Goal: Task Accomplishment & Management: Use online tool/utility

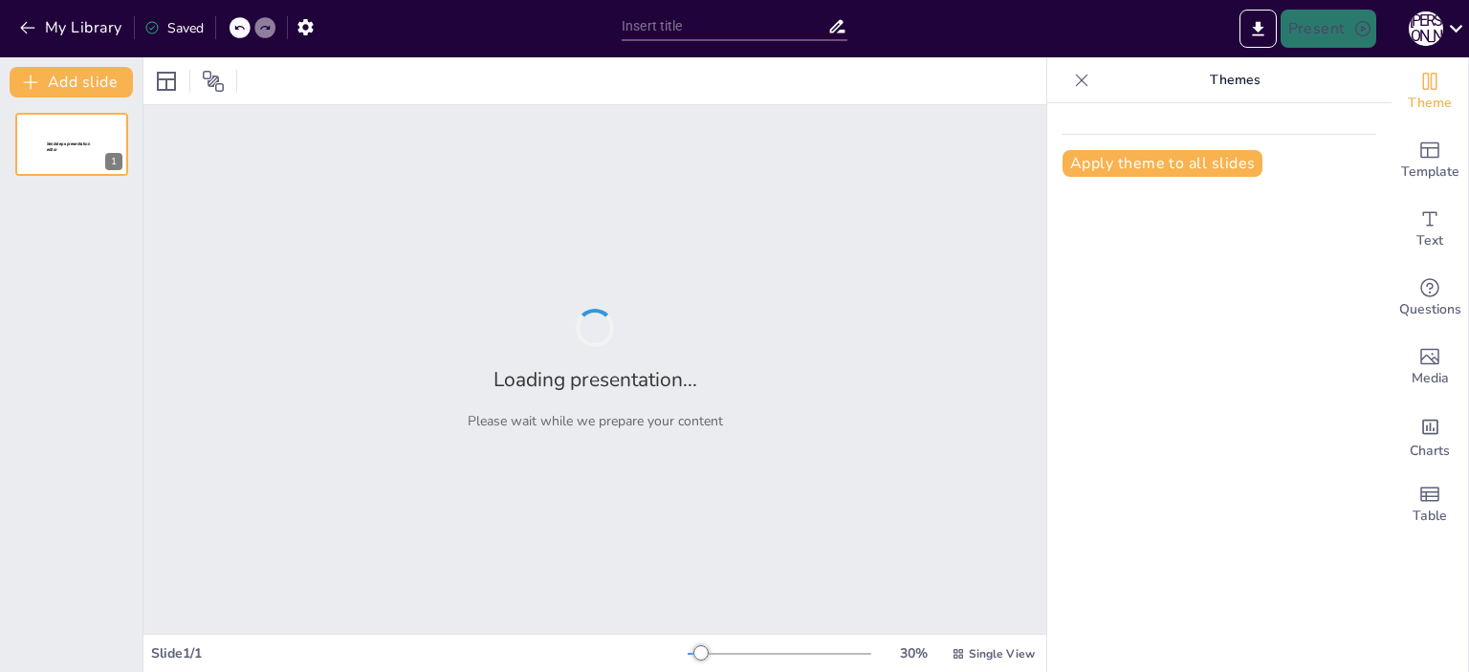
type input "Залучення дітей у дистанційному навчанні: [PERSON_NAME] для вираження любові"
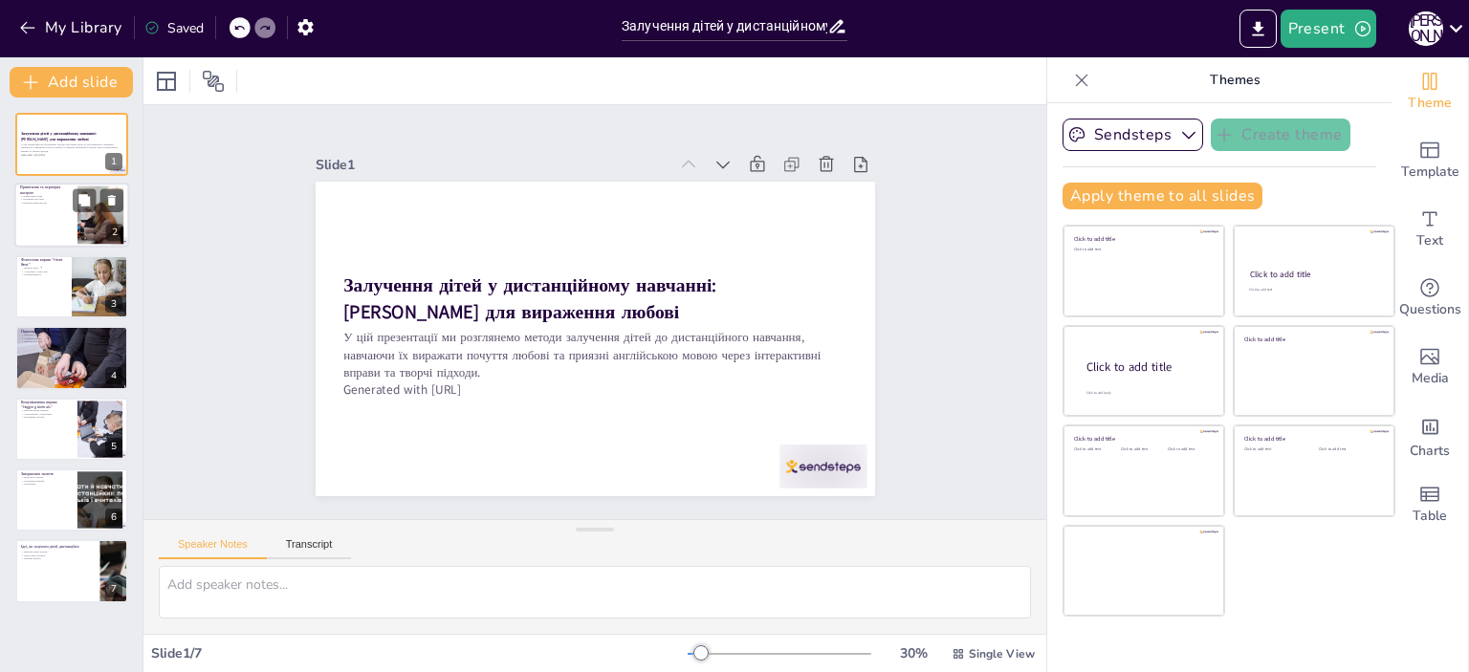
click at [40, 222] on div at bounding box center [71, 216] width 115 height 65
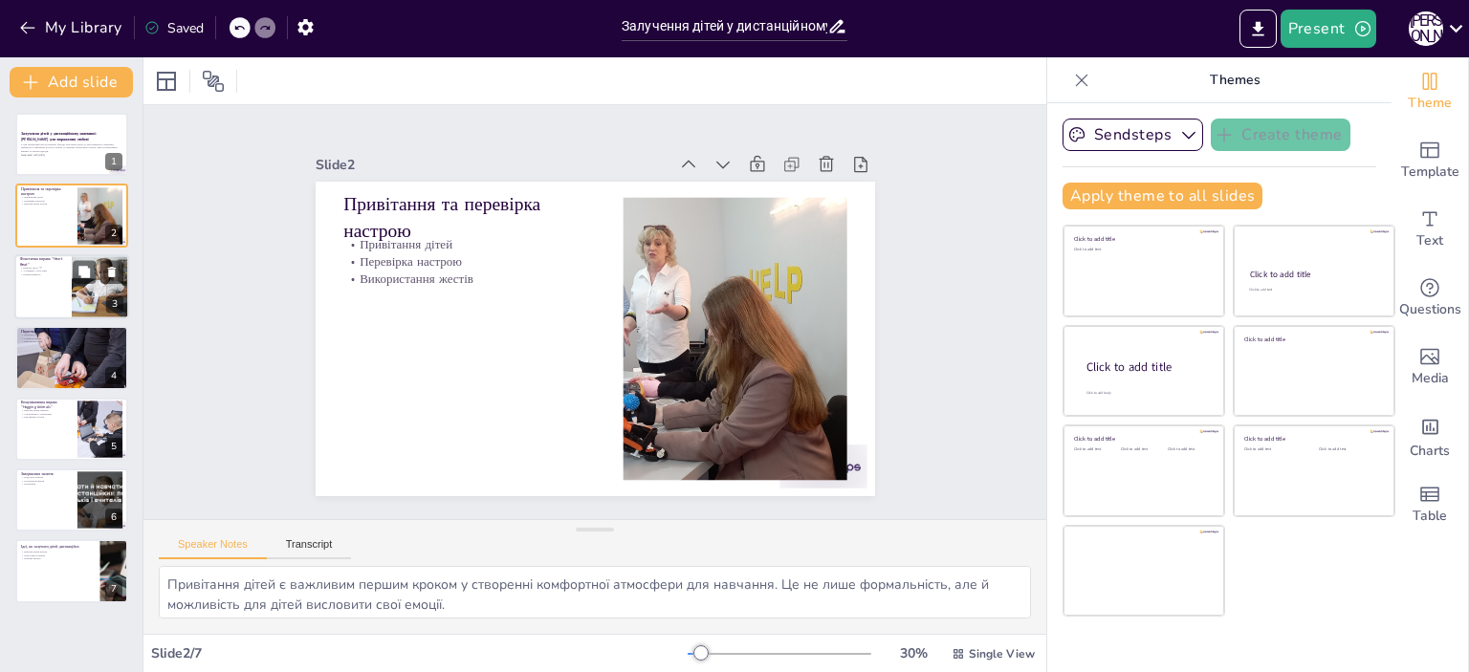
click at [59, 278] on div at bounding box center [71, 286] width 115 height 65
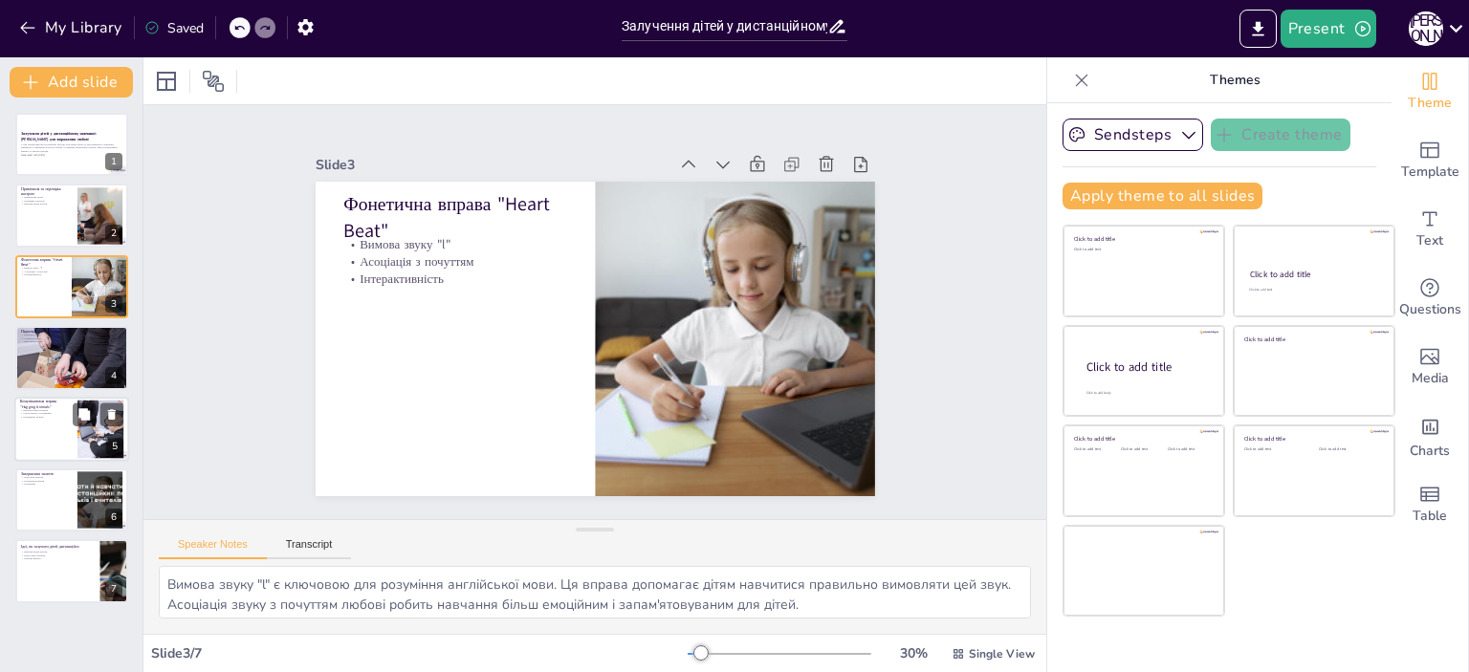
click at [57, 424] on div at bounding box center [71, 429] width 115 height 65
type textarea "Використання іграшок робить заняття більш особистим і допомагає дітям краще вир…"
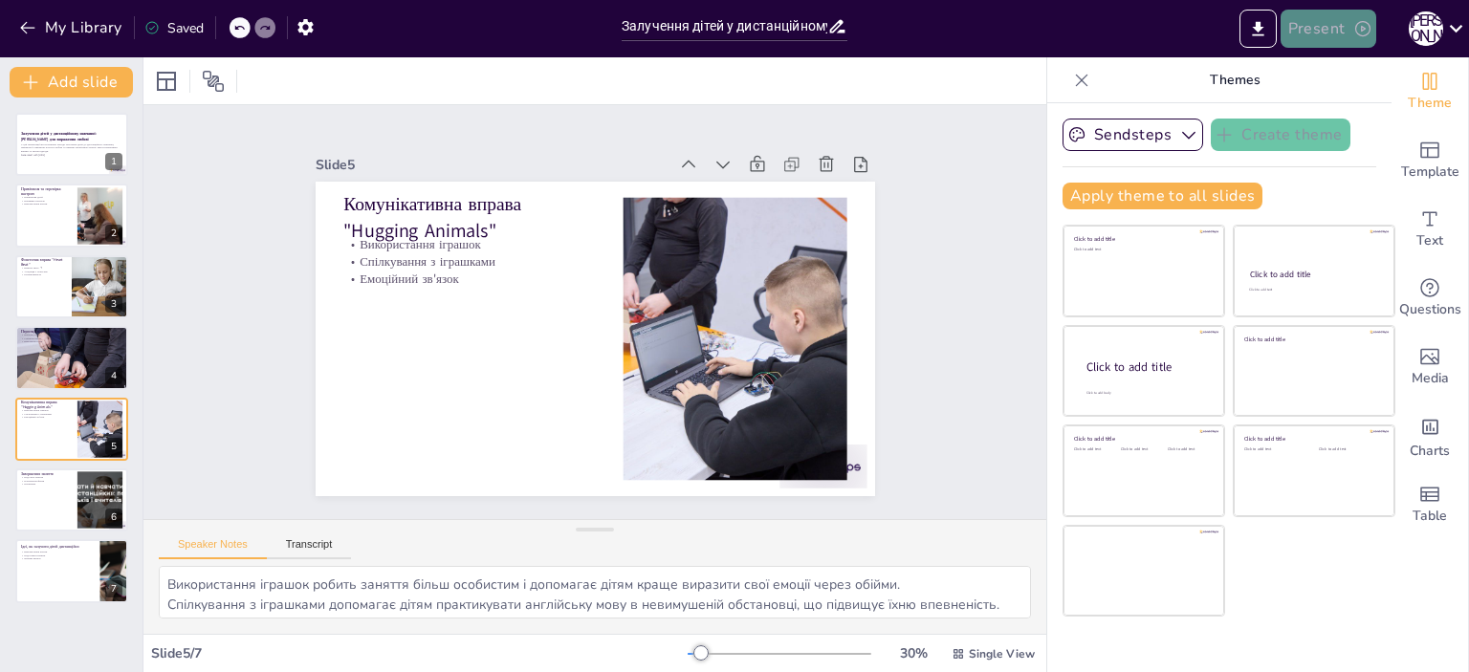
click at [1364, 26] on icon "button" at bounding box center [1362, 28] width 19 height 19
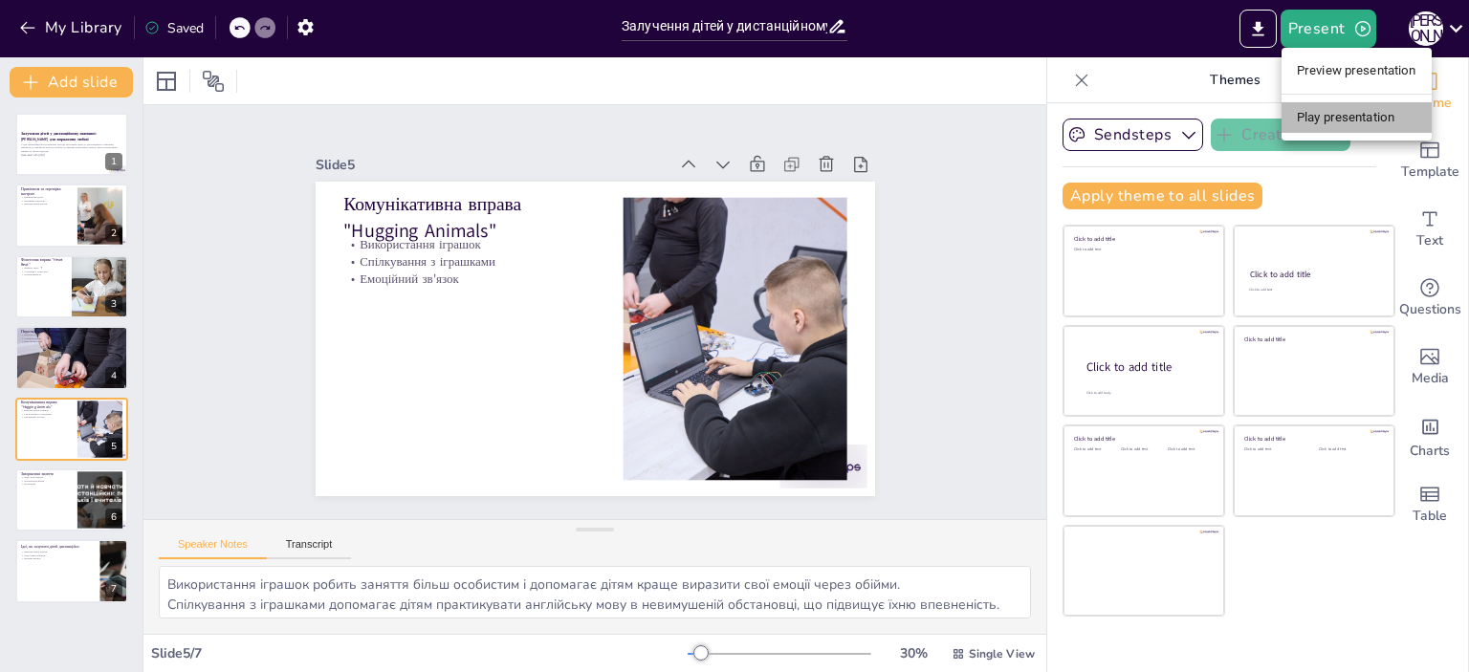
click at [1335, 118] on li "Play presentation" at bounding box center [1357, 117] width 150 height 31
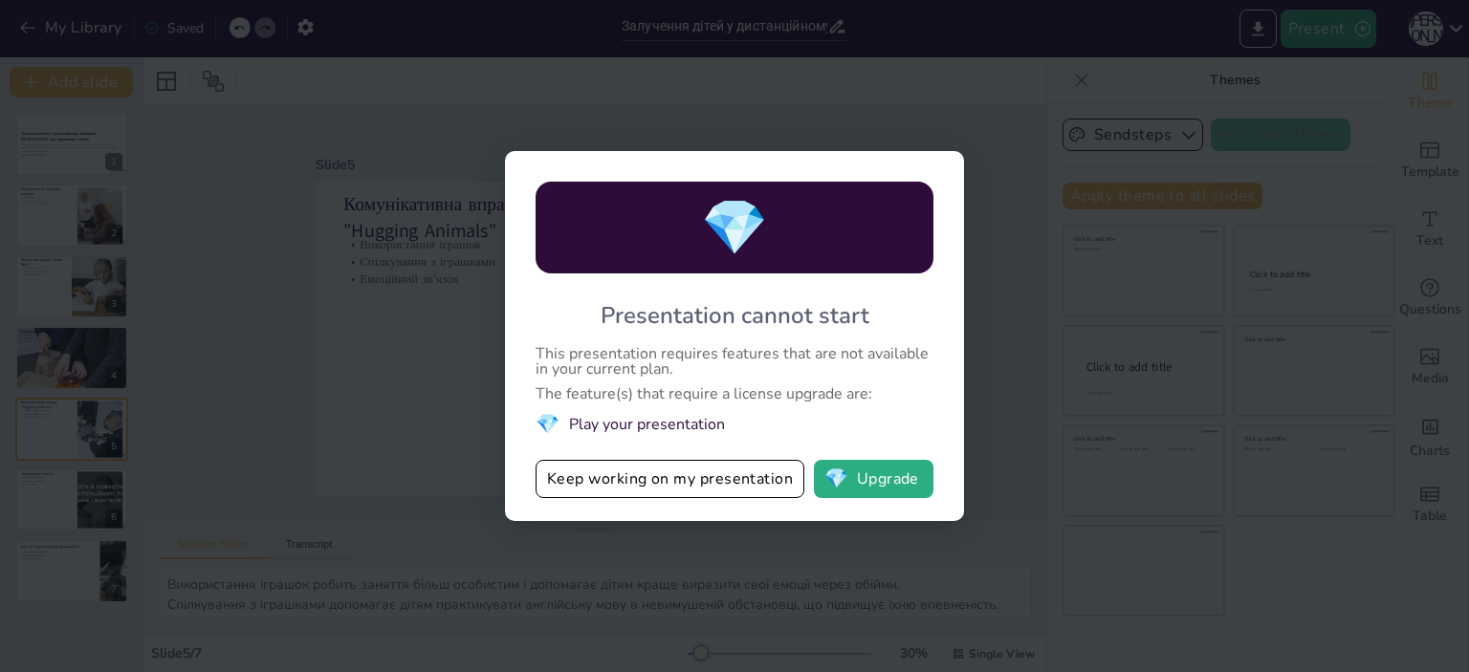
click at [1233, 165] on div "💎 Presentation cannot start This presentation requires features that are not av…" at bounding box center [734, 336] width 1469 height 672
click at [654, 480] on button "Keep working on my presentation" at bounding box center [670, 479] width 269 height 38
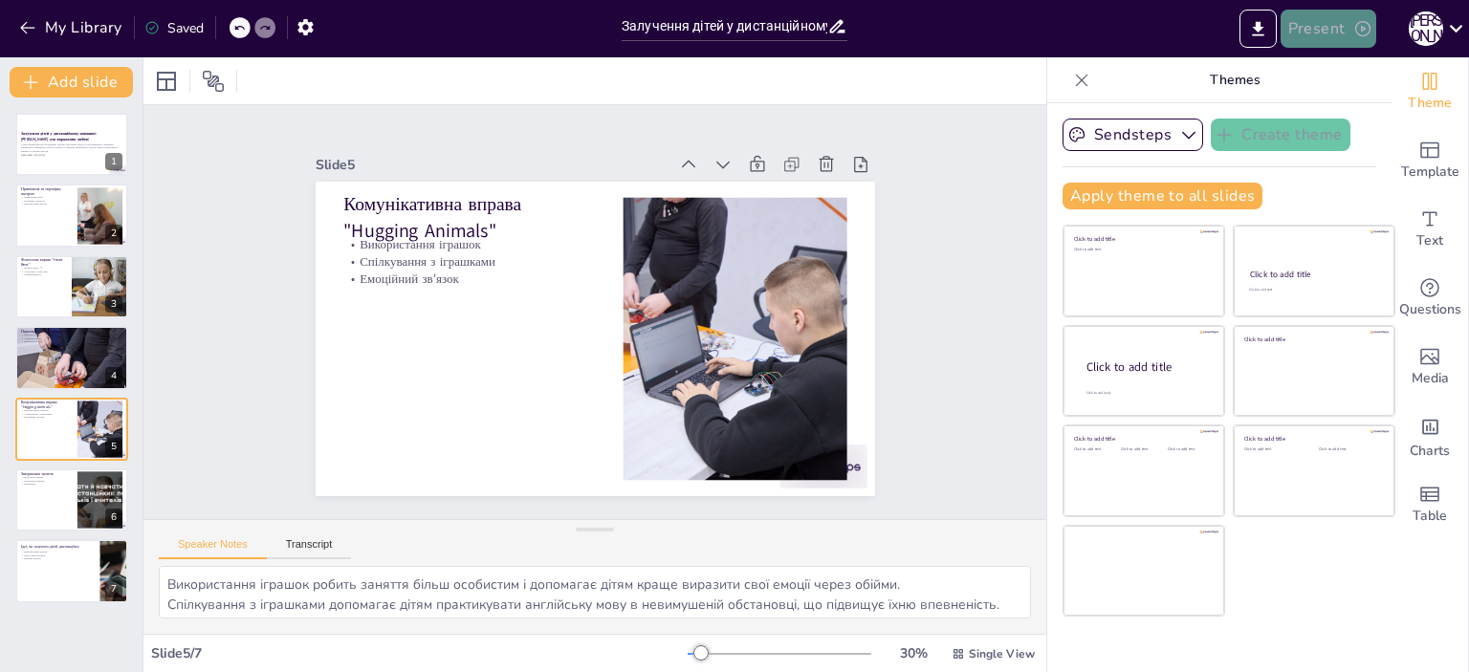
click at [1337, 26] on button "Present" at bounding box center [1329, 29] width 96 height 38
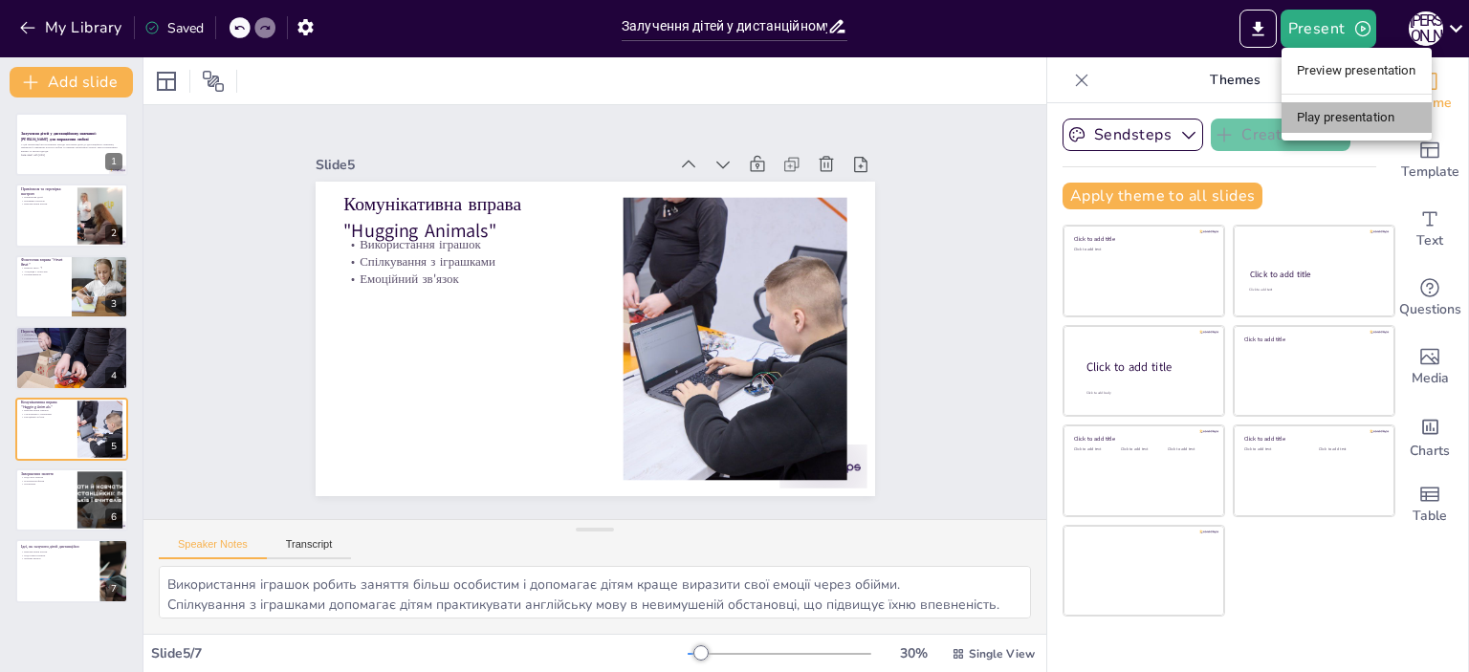
click at [1314, 121] on li "Play presentation" at bounding box center [1357, 117] width 150 height 31
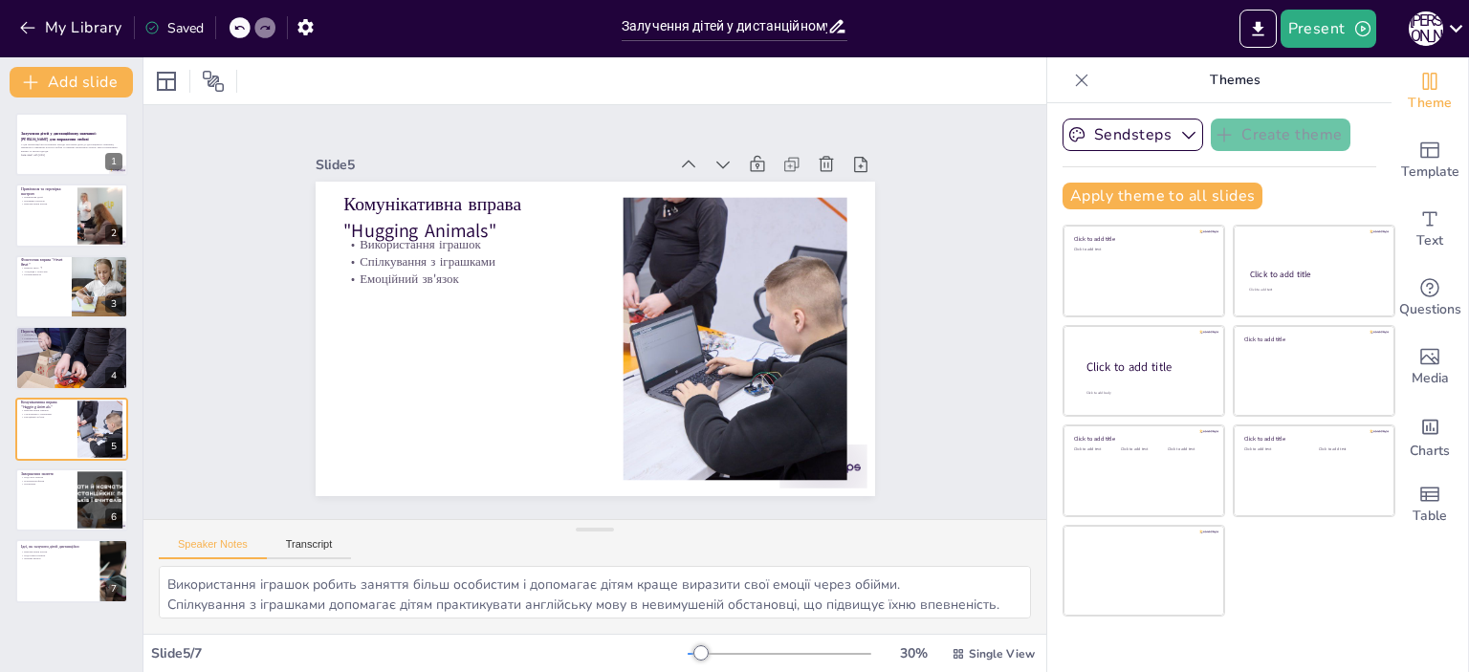
click at [1314, 96] on li "Play presentation" at bounding box center [1338, 86] width 112 height 17
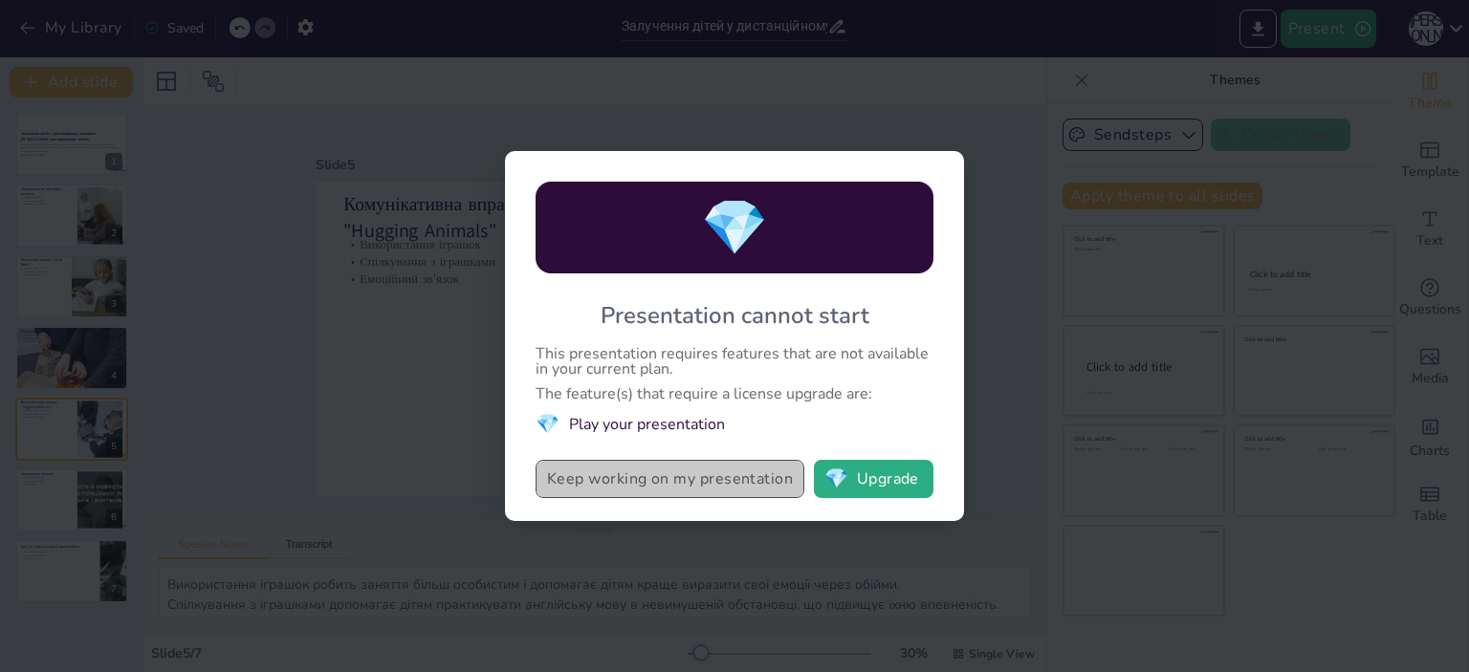
click at [650, 470] on button "Keep working on my presentation" at bounding box center [670, 479] width 269 height 38
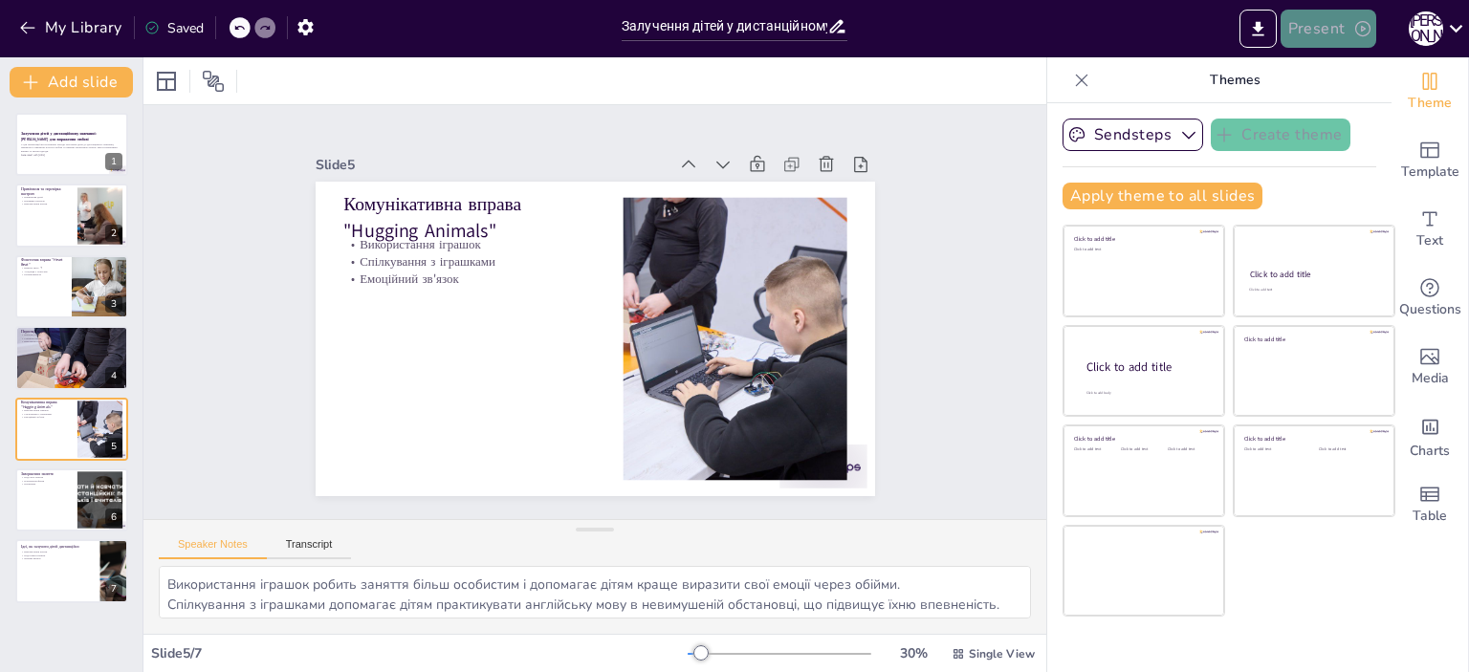
click at [1339, 27] on button "Present" at bounding box center [1329, 29] width 96 height 38
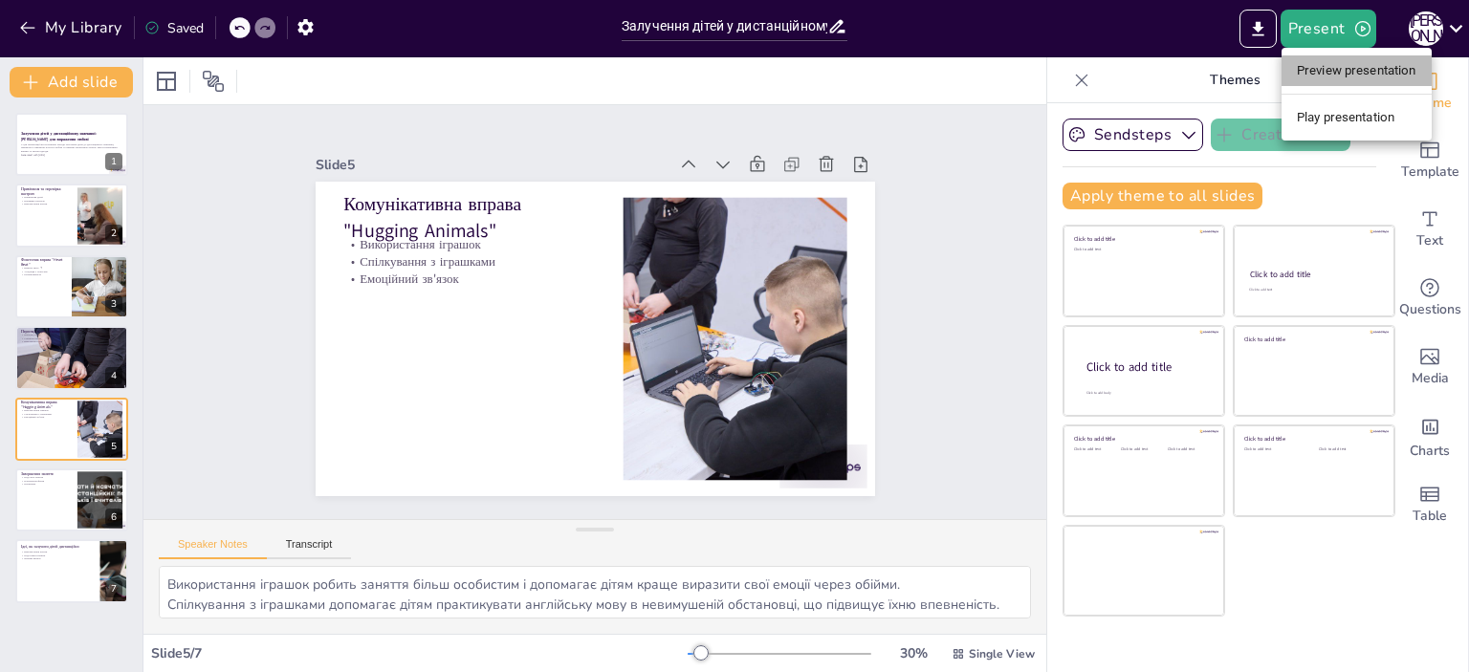
click at [1331, 70] on li "Preview presentation" at bounding box center [1357, 70] width 150 height 31
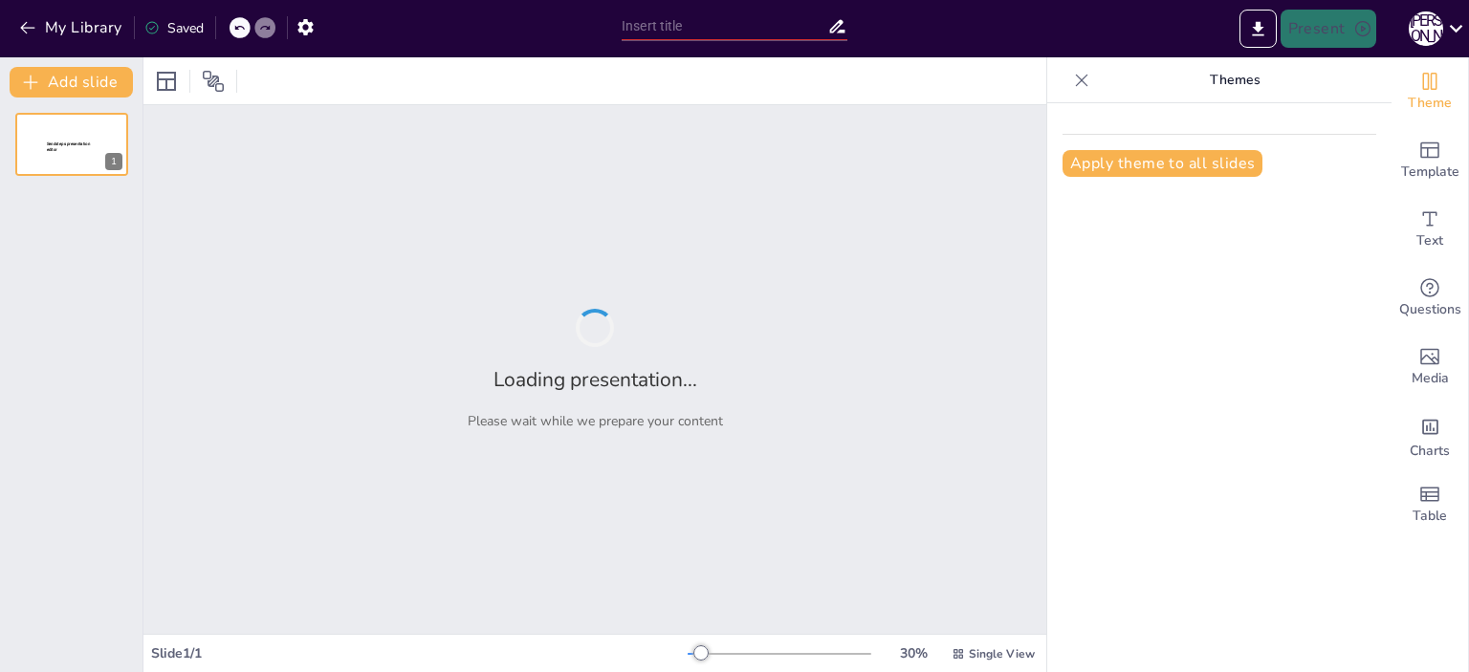
type input "Залучення дітей у дистанційному навчанні: [PERSON_NAME] для вираження любові"
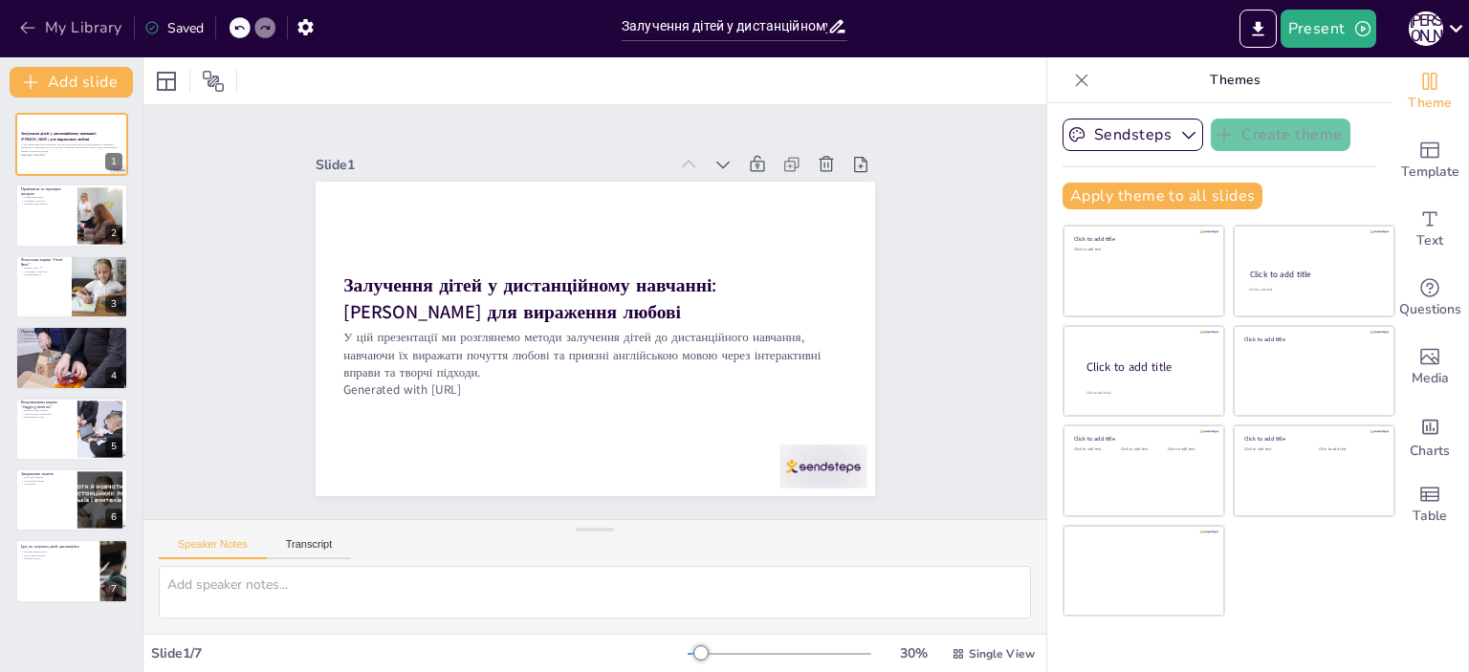
click at [106, 29] on button "My Library" at bounding box center [72, 27] width 116 height 31
